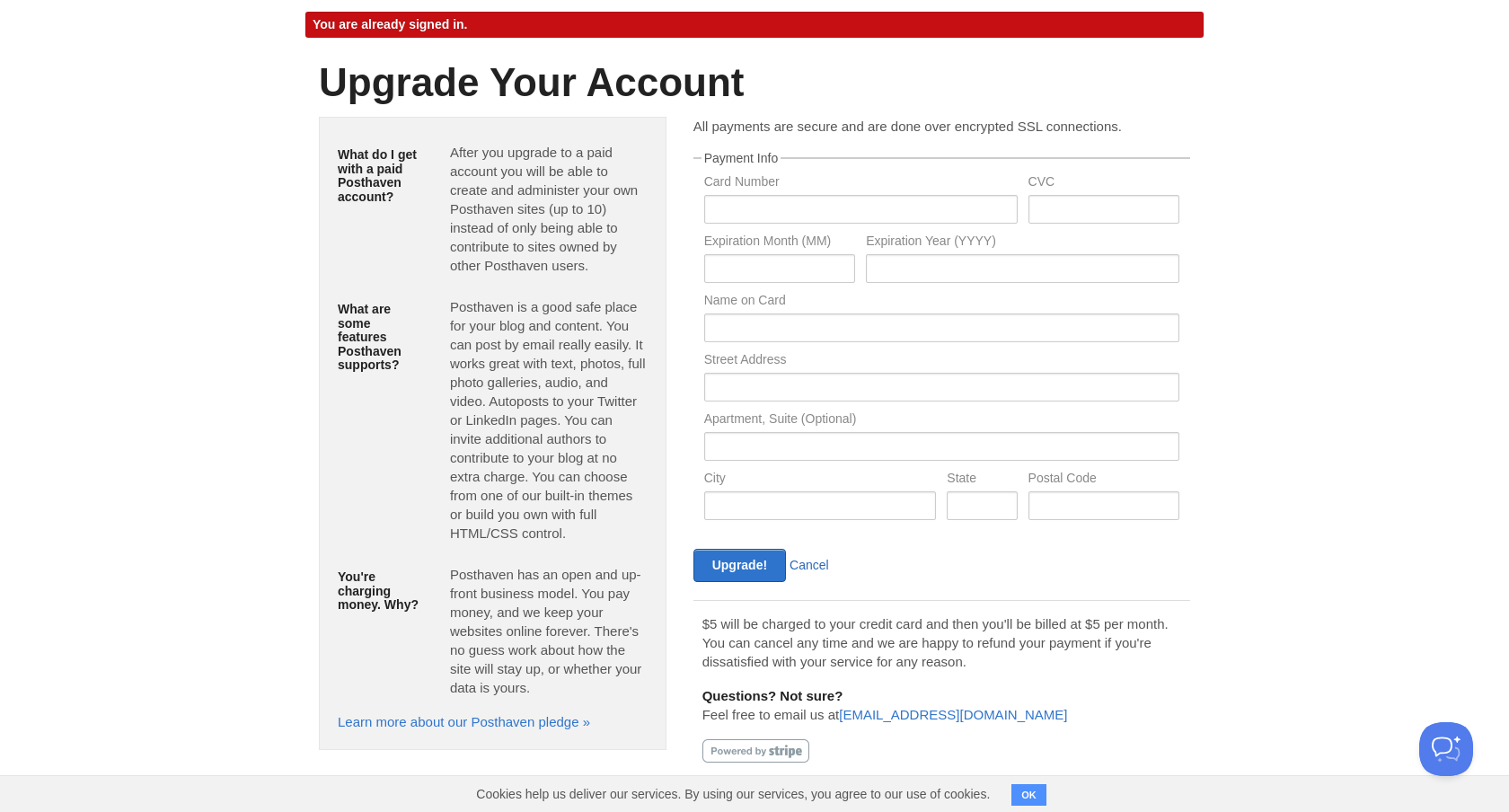
scroll to position [55, 0]
click at [807, 565] on link "Cancel" at bounding box center [809, 565] width 40 height 15
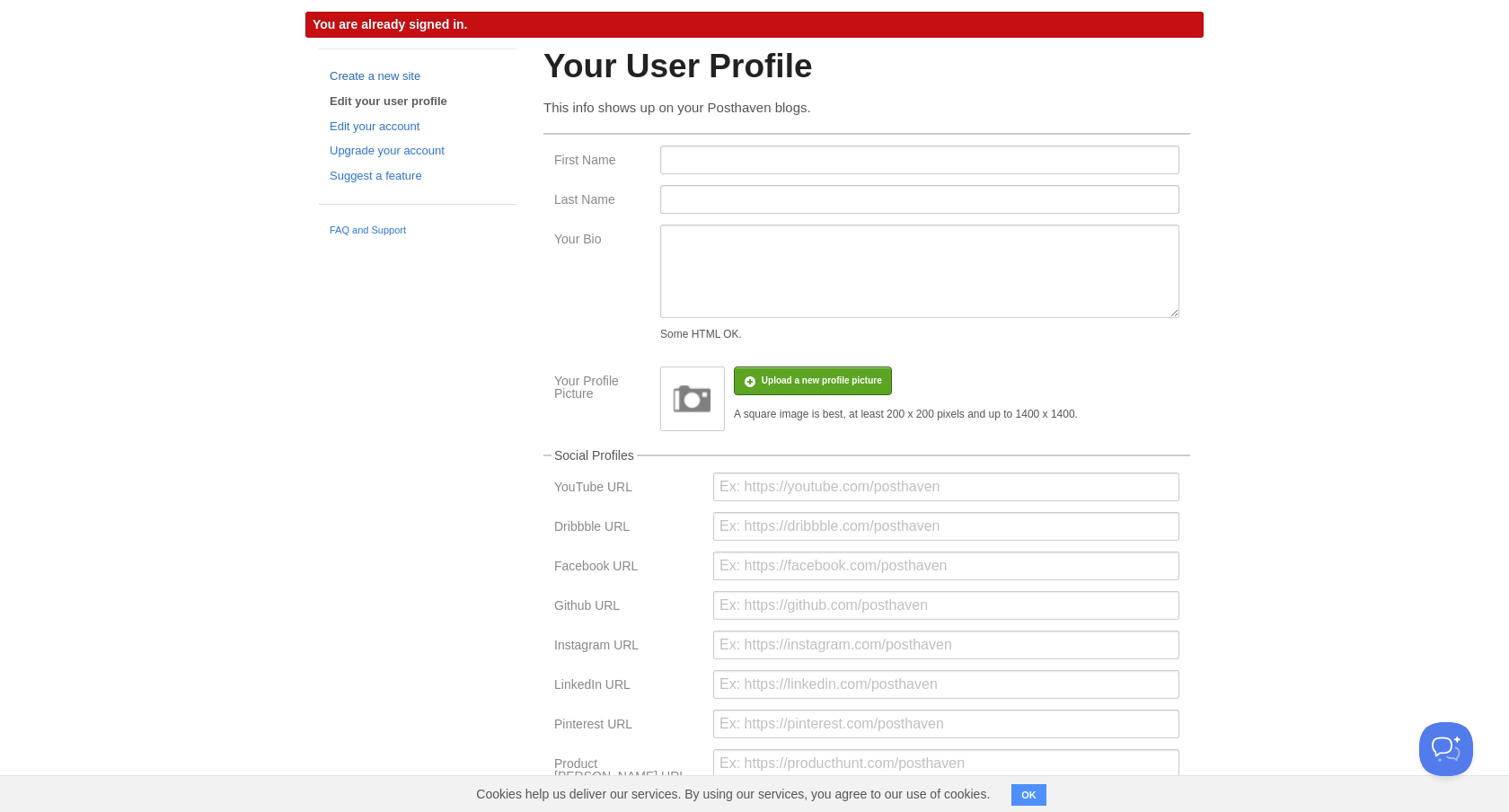
click at [361, 73] on link "Create a new site" at bounding box center [417, 76] width 176 height 18
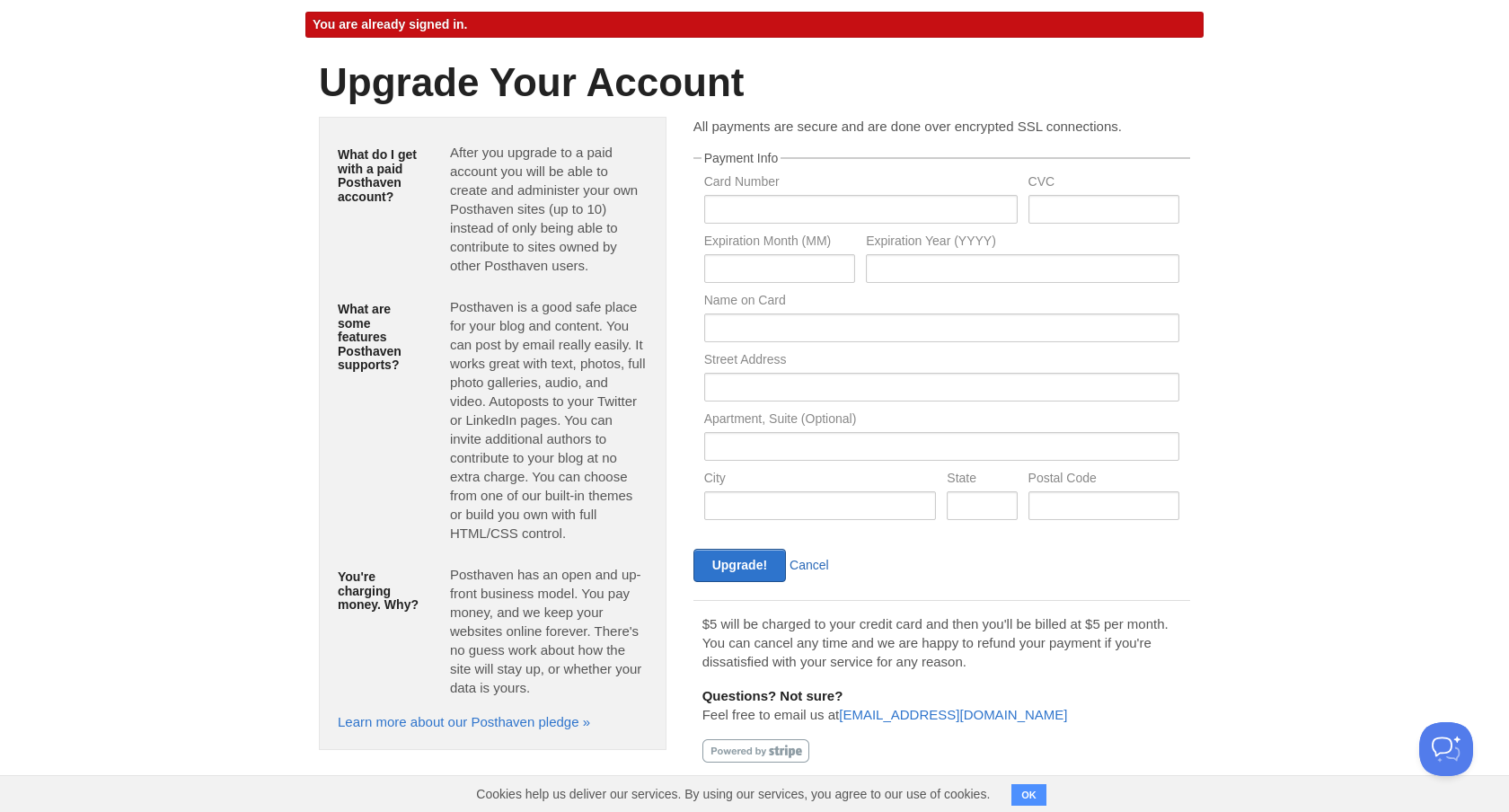
click at [818, 565] on link "Cancel" at bounding box center [809, 565] width 40 height 15
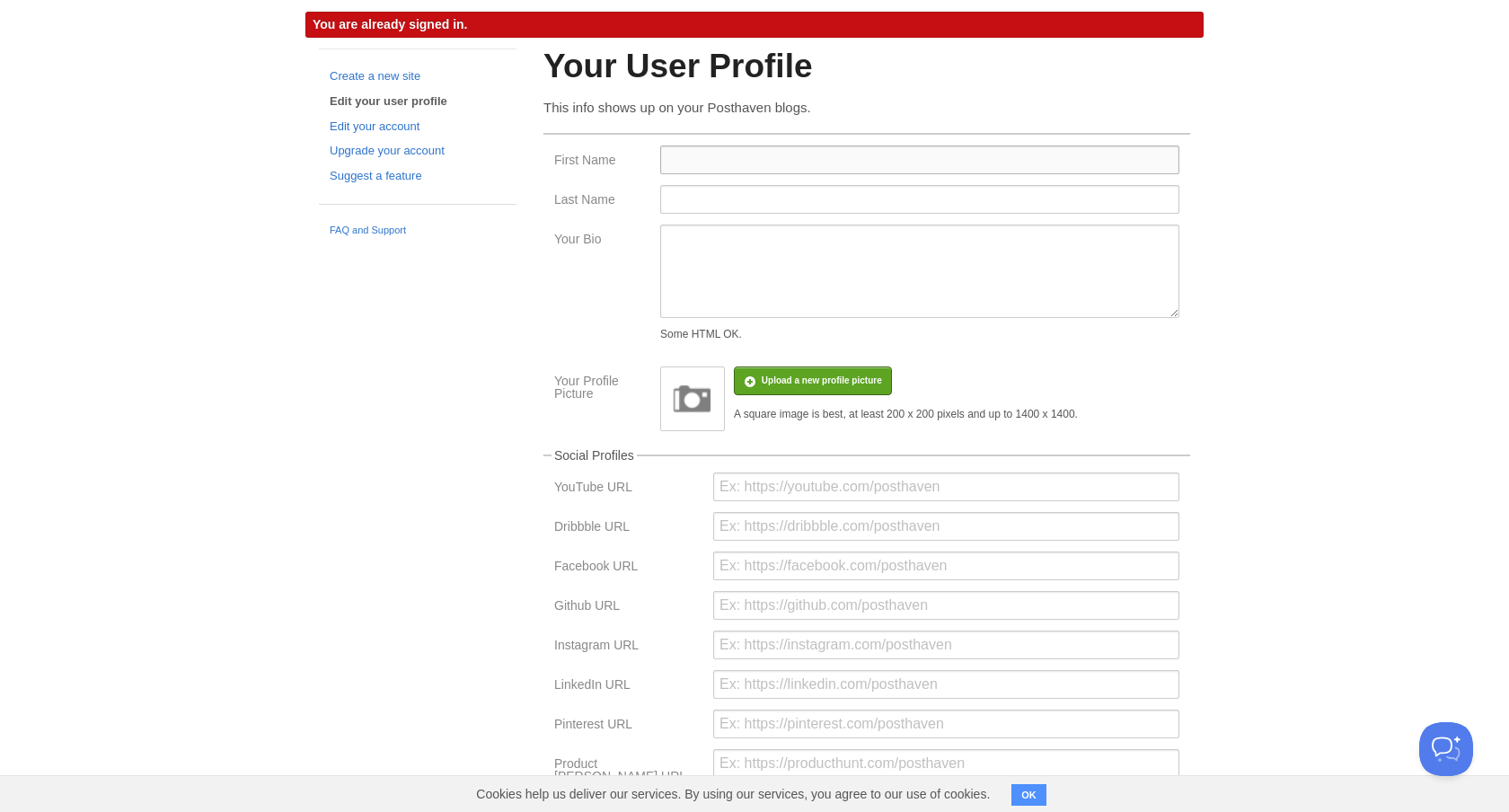
click at [727, 158] on input "First Name" at bounding box center [920, 159] width 519 height 29
type input "[PERSON_NAME]"
click at [685, 205] on input "Last Name" at bounding box center [920, 199] width 519 height 29
type input "Li"
click at [690, 262] on textarea "Your Bio" at bounding box center [920, 271] width 519 height 93
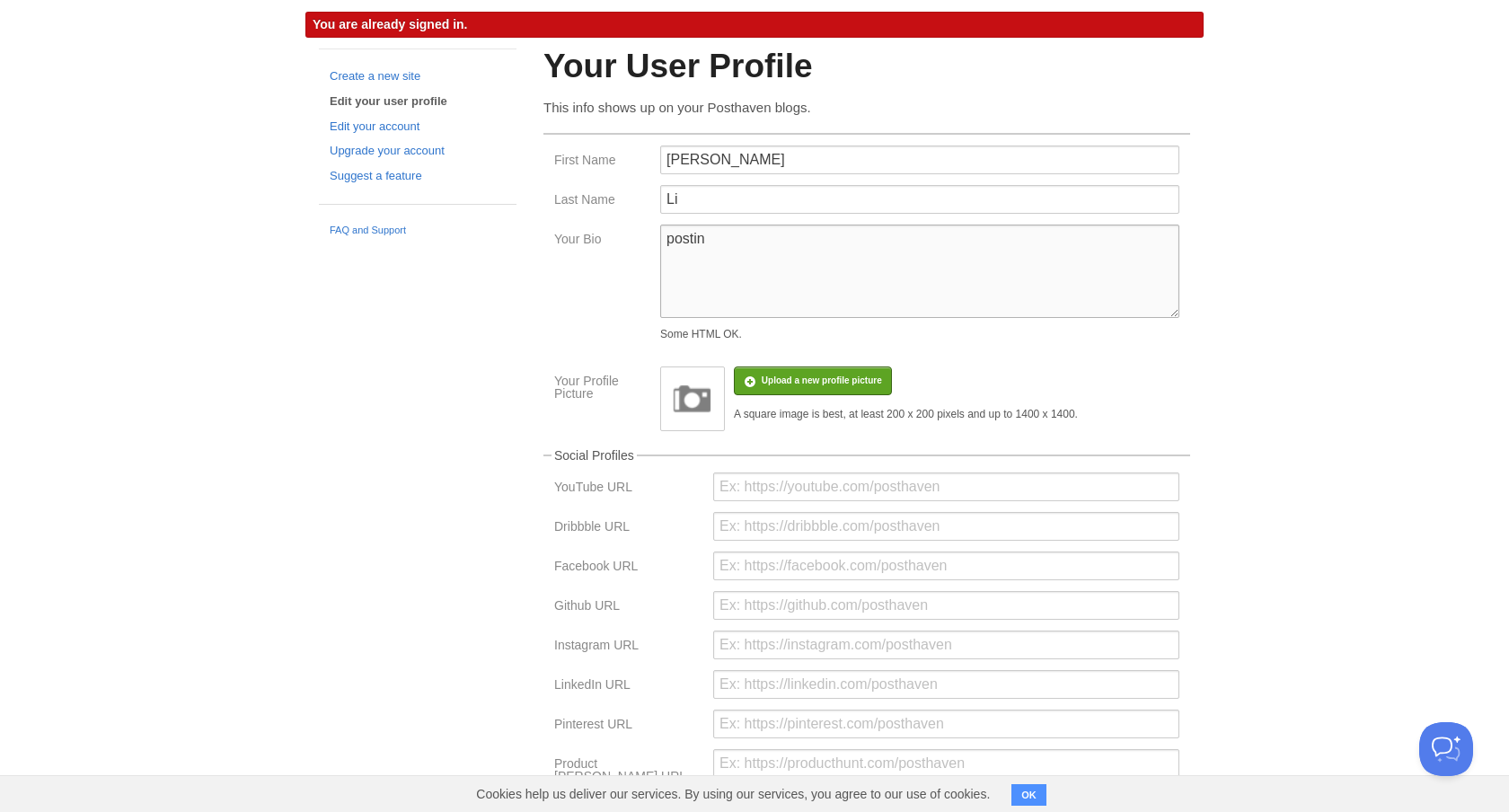
type textarea "posting"
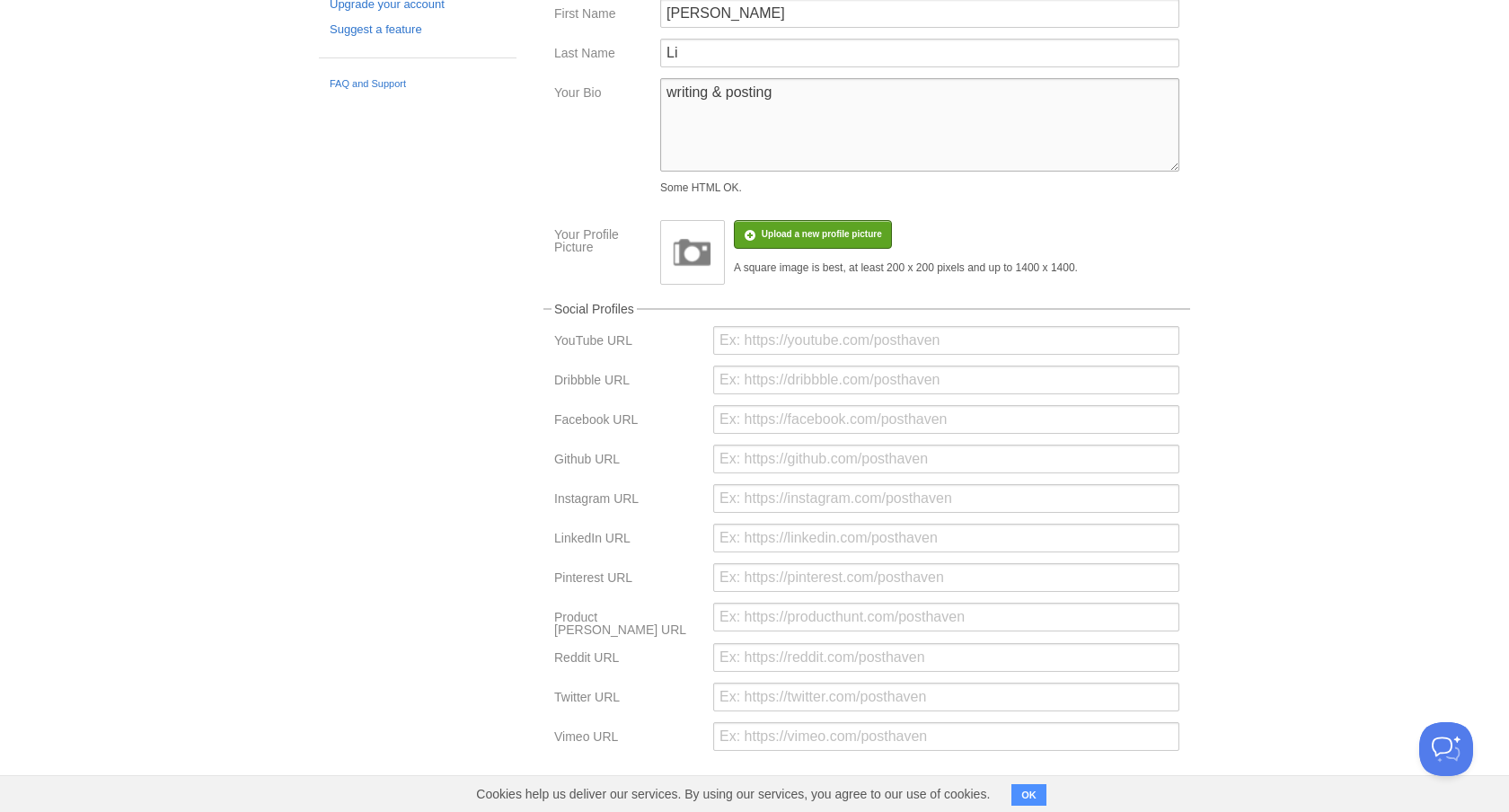
scroll to position [301, 0]
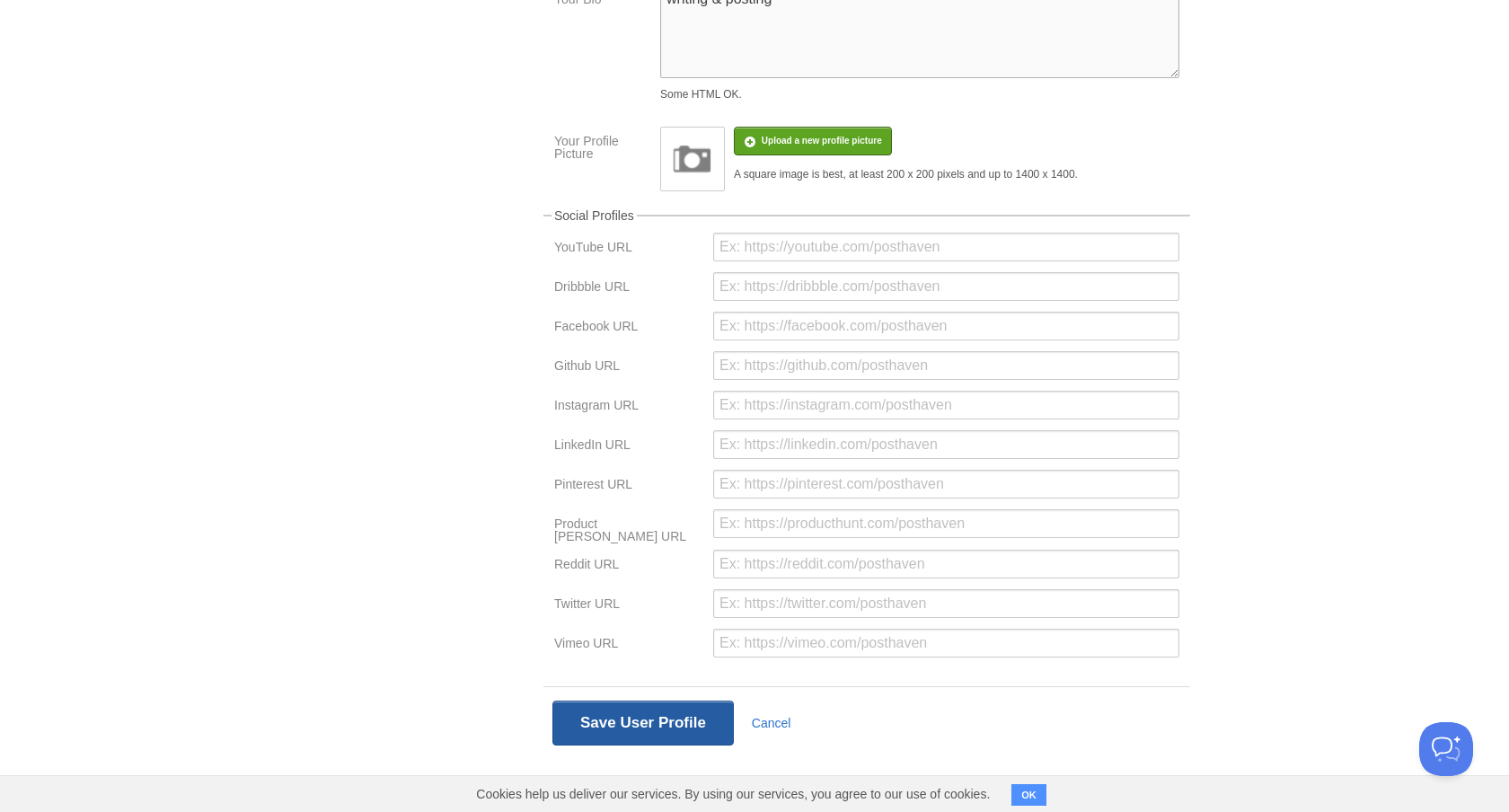
type textarea "writing & posting"
click at [690, 732] on button "Save User Profile" at bounding box center [643, 723] width 181 height 45
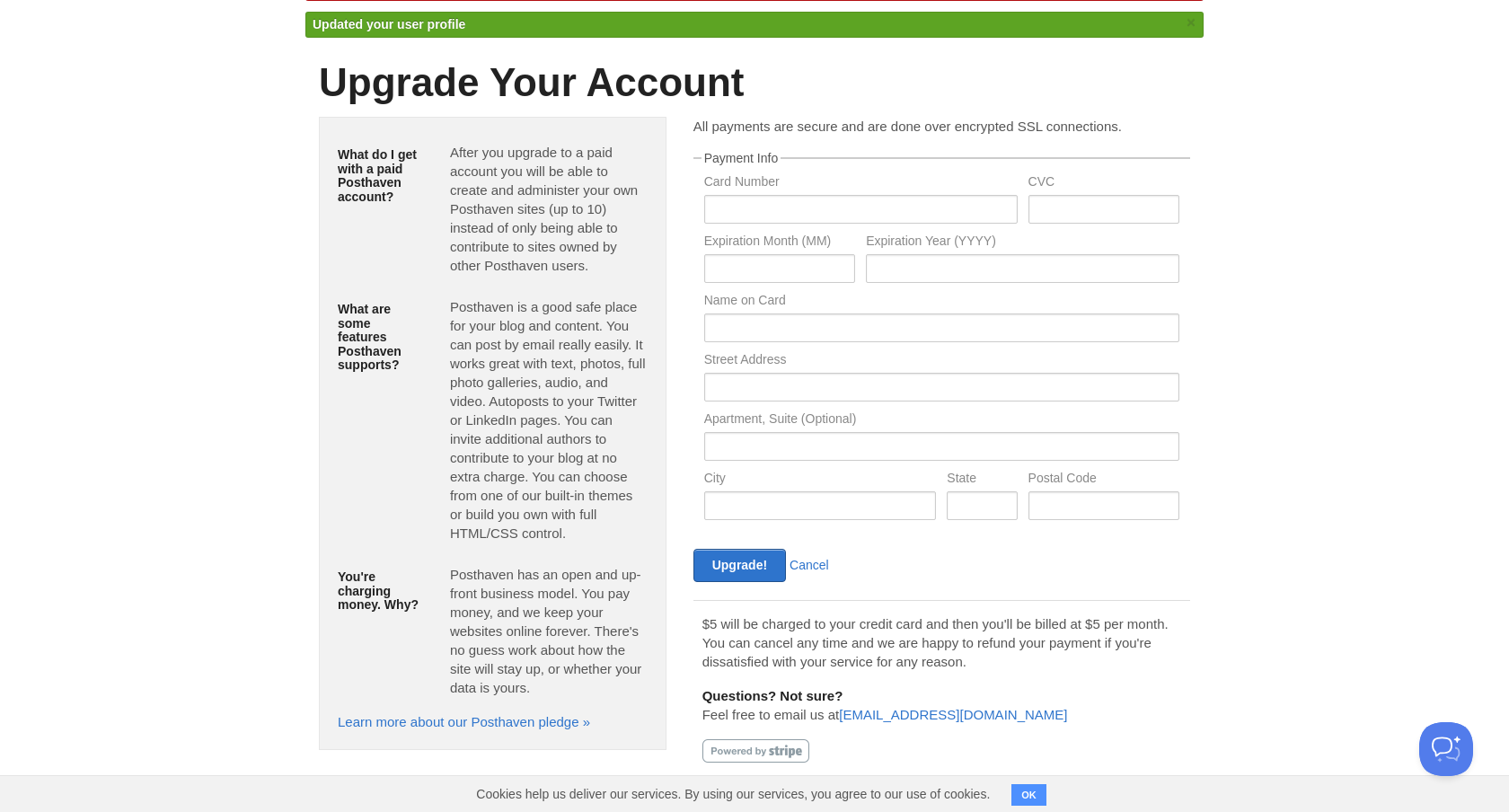
scroll to position [55, 0]
